Goal: Task Accomplishment & Management: Use online tool/utility

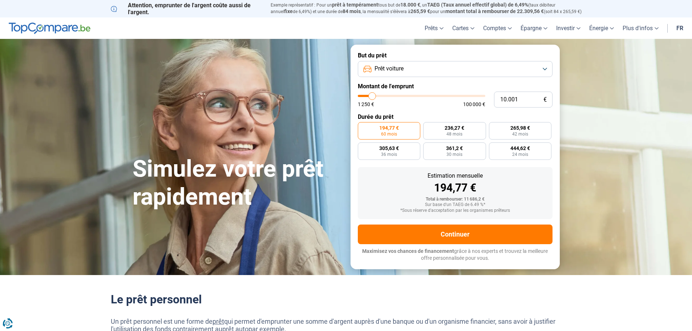
click at [406, 74] on button "Prêt voiture" at bounding box center [455, 69] width 195 height 16
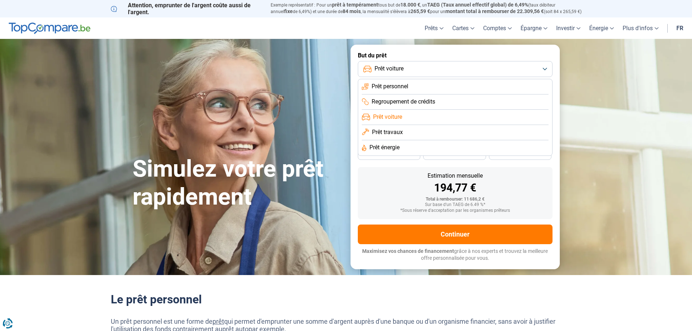
click at [413, 72] on button "Prêt voiture" at bounding box center [455, 69] width 195 height 16
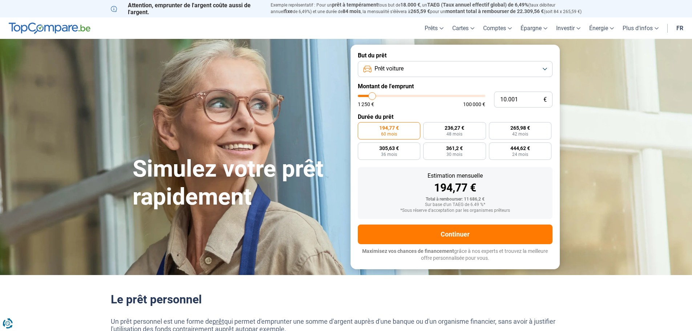
type input "11.250"
type input "11250"
type input "13.000"
type input "13000"
type input "14.750"
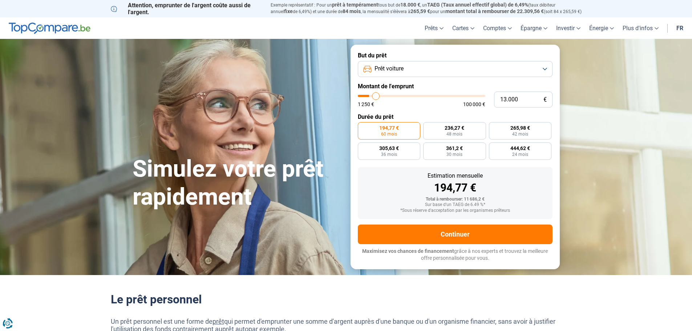
type input "14750"
type input "17.250"
type input "17250"
type input "19.250"
type input "19250"
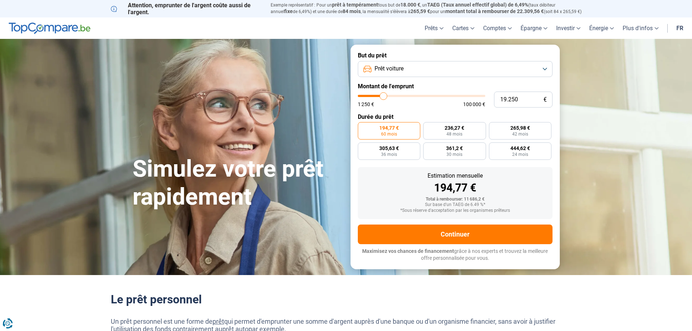
type input "21.500"
type input "21500"
type input "22.750"
type input "22750"
type input "23.750"
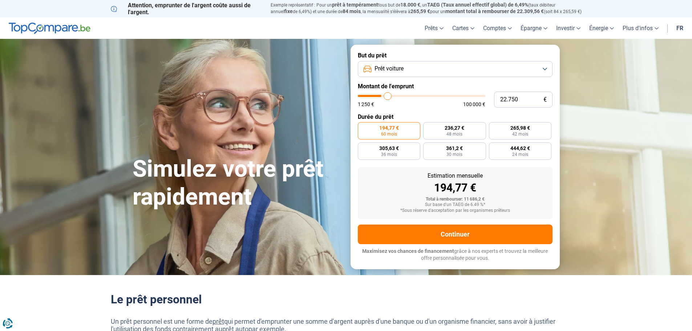
type input "23750"
type input "25.250"
type input "25250"
type input "26.000"
type input "26000"
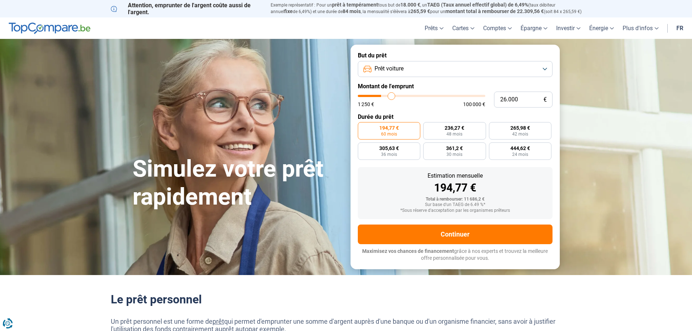
type input "26.500"
type input "26500"
type input "26.750"
type input "26750"
type input "27.500"
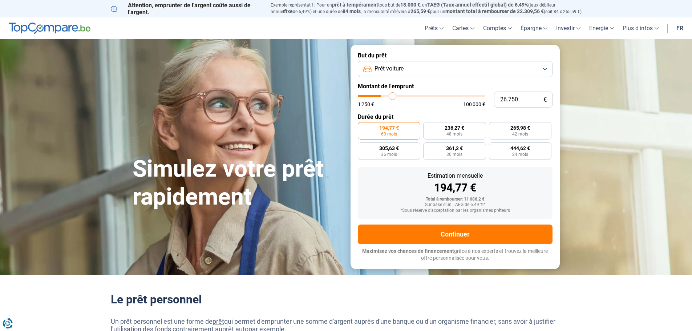
type input "27500"
type input "28.000"
type input "28000"
type input "28.250"
type input "28250"
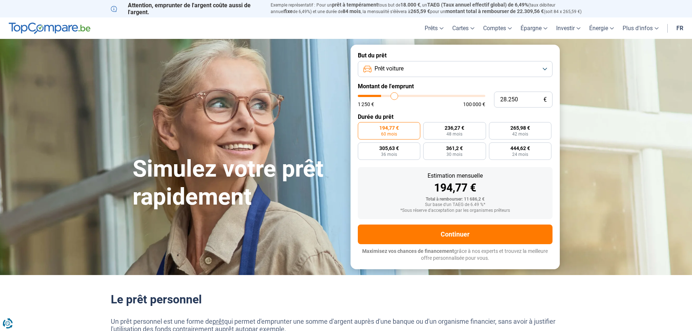
type input "28.750"
type input "28750"
type input "29.250"
type input "29250"
type input "29.500"
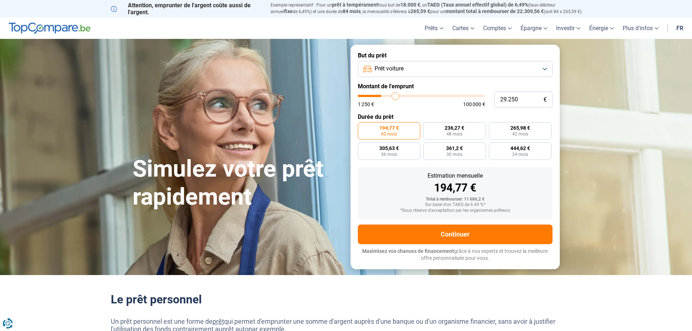
type input "29500"
type input "30.250"
type input "30250"
type input "30.500"
type input "30500"
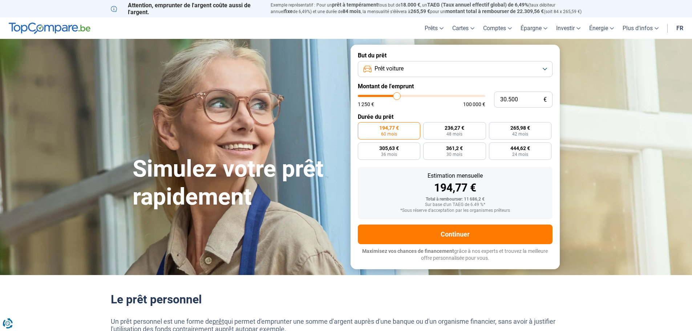
type input "31.250"
type input "31250"
type input "31.750"
type input "31750"
type input "32.000"
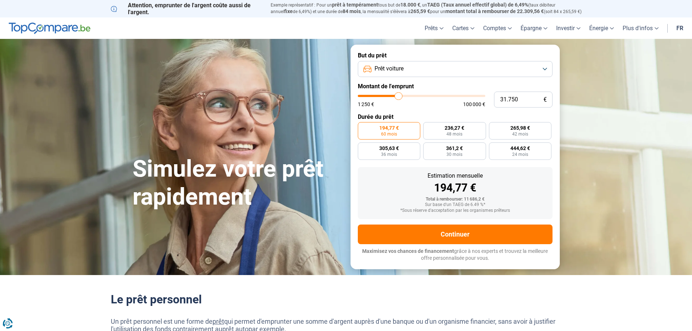
type input "32000"
type input "32.750"
type input "32750"
type input "33.250"
type input "33250"
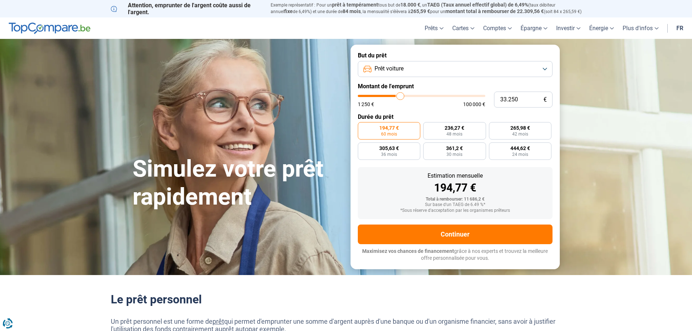
type input "33.750"
type input "33750"
type input "34.000"
type input "34000"
type input "34.750"
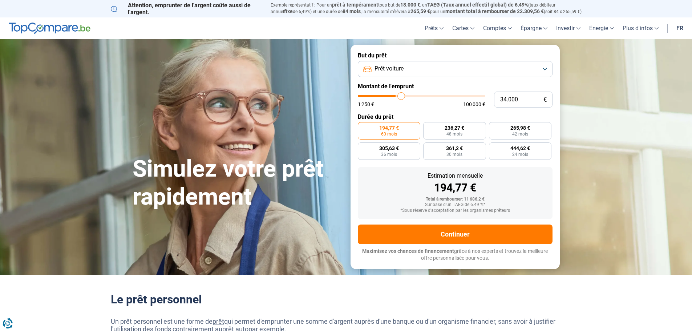
type input "34750"
type input "35.250"
type input "35250"
type input "35.750"
type input "35750"
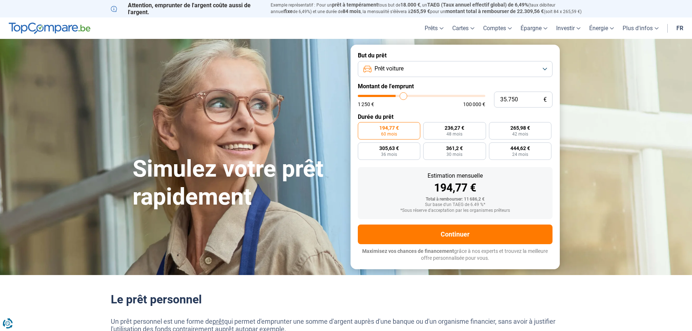
type input "36.500"
type input "36500"
type input "36.750"
type input "36750"
type input "37.250"
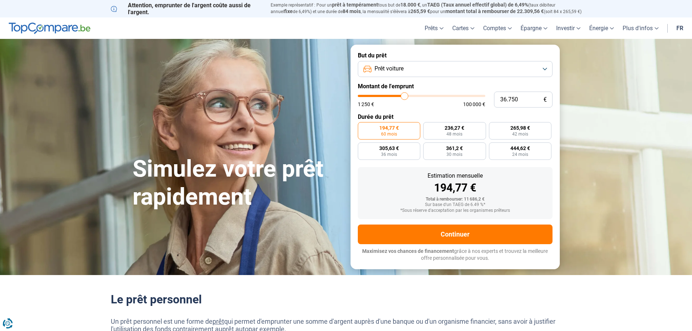
type input "37250"
type input "37.750"
type input "37750"
type input "38.250"
type input "38250"
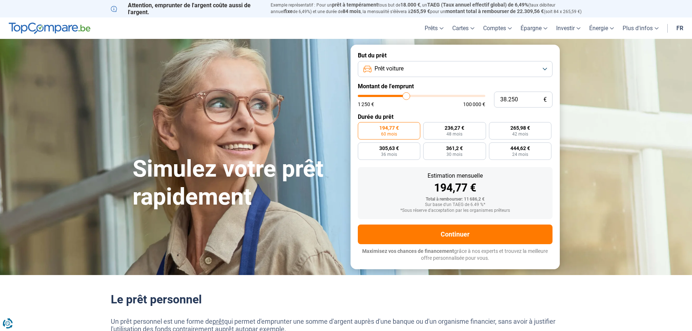
type input "38.750"
type input "38750"
type input "39.250"
type input "39250"
type input "40.000"
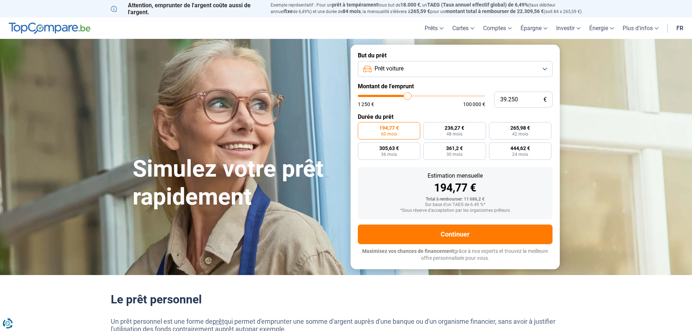
type input "40000"
type input "40.750"
type input "40750"
type input "41.000"
type input "41000"
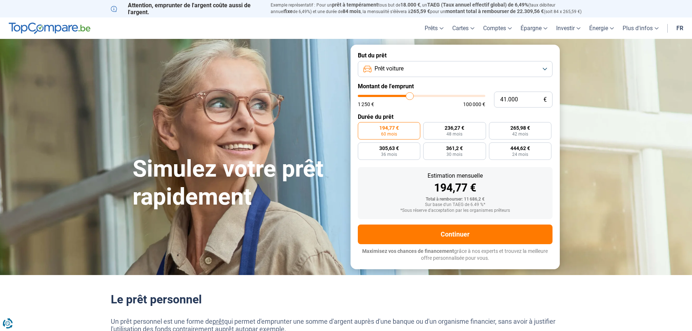
type input "41.500"
type input "41500"
type input "42.000"
type input "42000"
type input "42.250"
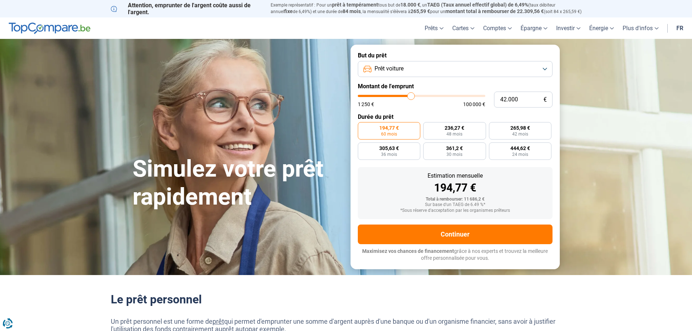
type input "42250"
type input "42.500"
type input "42500"
type input "42.750"
type input "42750"
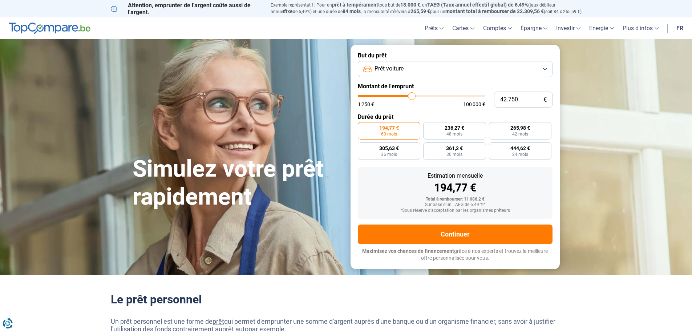
type input "43.500"
type input "43500"
type input "43.750"
type input "43750"
type input "44.250"
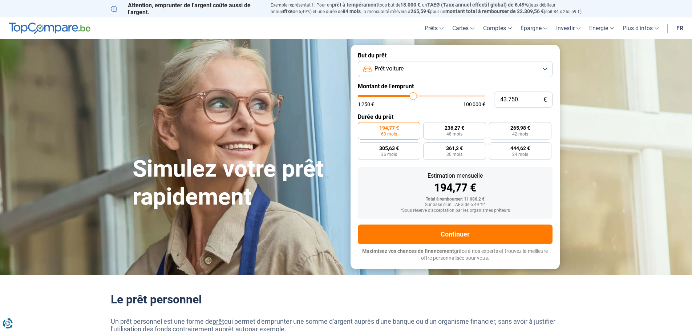
type input "44250"
type input "44.500"
type input "44500"
type input "45.000"
type input "45000"
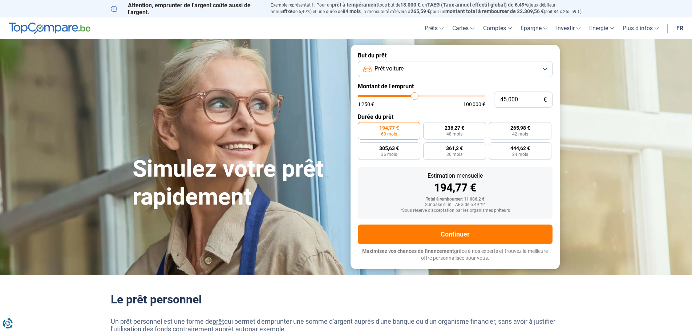
type input "45.500"
type input "45500"
type input "45.750"
type input "45750"
type input "46.000"
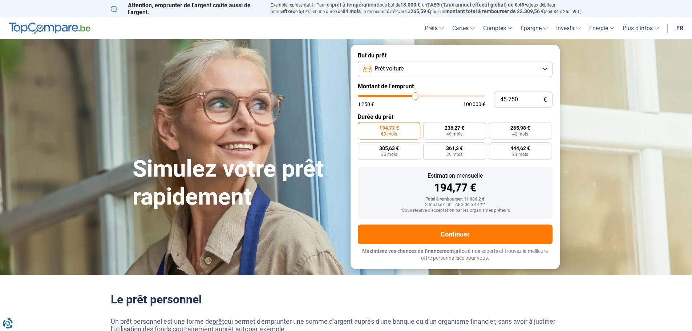
type input "46000"
type input "46.750"
type input "46750"
type input "47.000"
type input "47000"
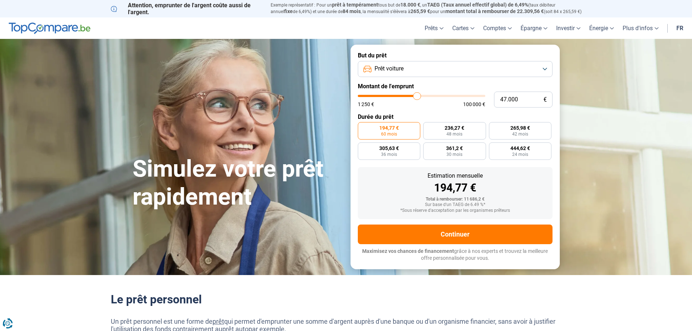
type input "47.250"
type input "47250"
type input "47.500"
type input "47500"
type input "48.000"
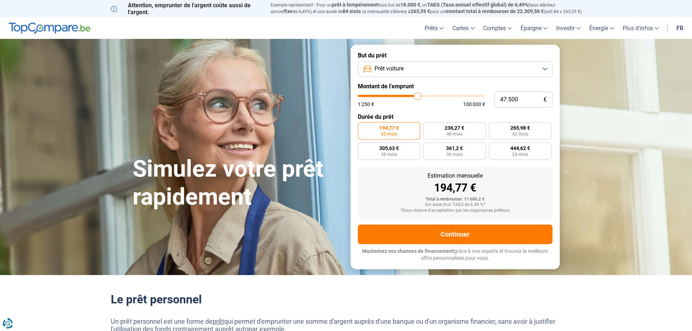
type input "48000"
type input "48.500"
type input "48500"
type input "48.750"
type input "48750"
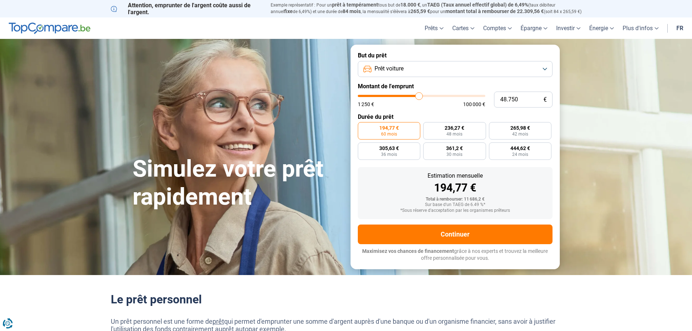
type input "49.000"
type input "49000"
type input "49.750"
type input "49750"
type input "50.000"
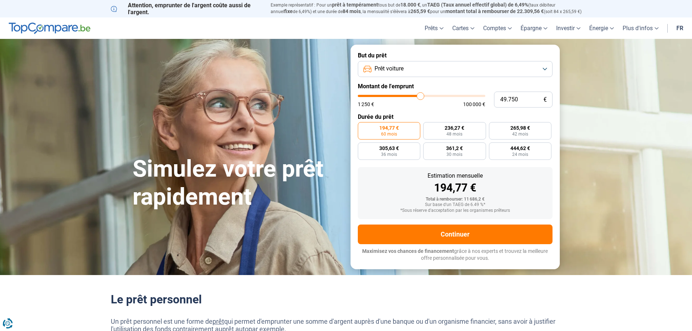
type input "50000"
type input "50.250"
type input "50250"
type input "50.500"
type input "50500"
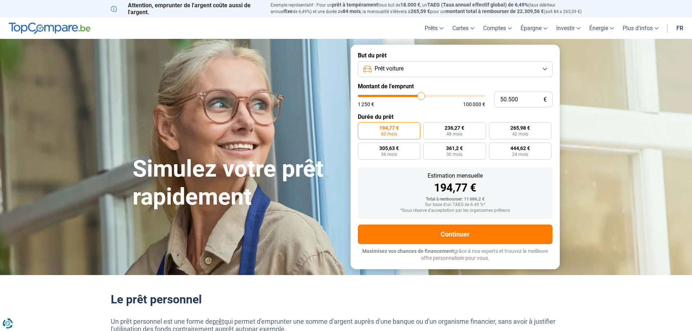
type input "50.250"
drag, startPoint x: 372, startPoint y: 97, endPoint x: 421, endPoint y: 97, distance: 49.0
type input "50250"
click at [421, 97] on input "range" at bounding box center [421, 96] width 127 height 2
radio input "false"
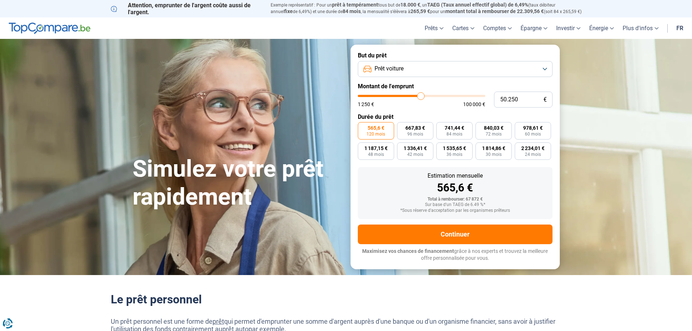
type input "50.000"
type input "50000"
type input "49.750"
type input "49750"
type input "49.000"
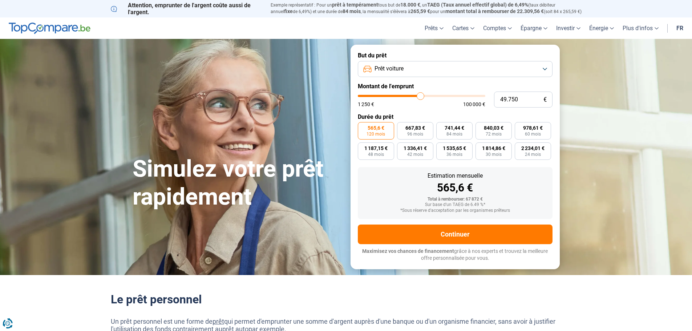
type input "49000"
type input "49.500"
type input "49500"
type input "49.750"
type input "49750"
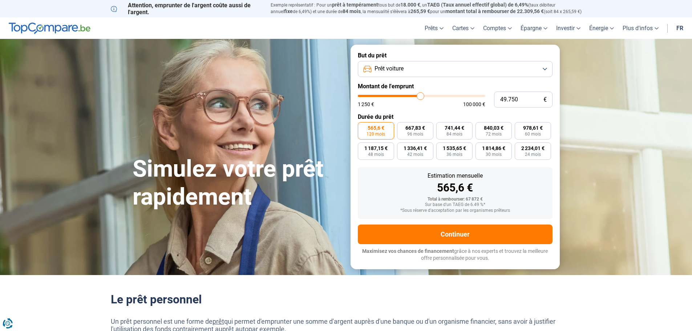
type input "50.250"
type input "50250"
type input "50.000"
type input "50000"
click at [421, 96] on input "range" at bounding box center [421, 96] width 127 height 2
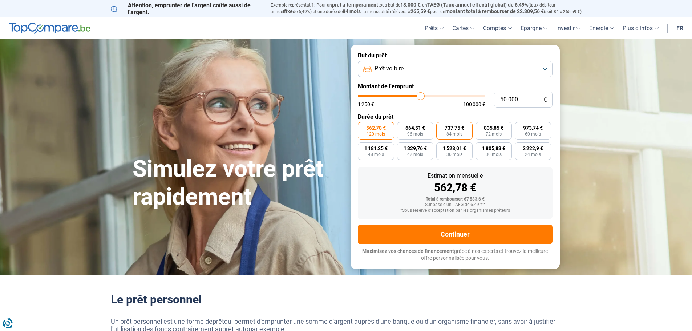
click at [462, 131] on label "737,75 € 84 mois" at bounding box center [454, 130] width 36 height 17
click at [441, 127] on input "737,75 € 84 mois" at bounding box center [438, 124] width 5 height 5
radio input "true"
